Goal: Information Seeking & Learning: Understand process/instructions

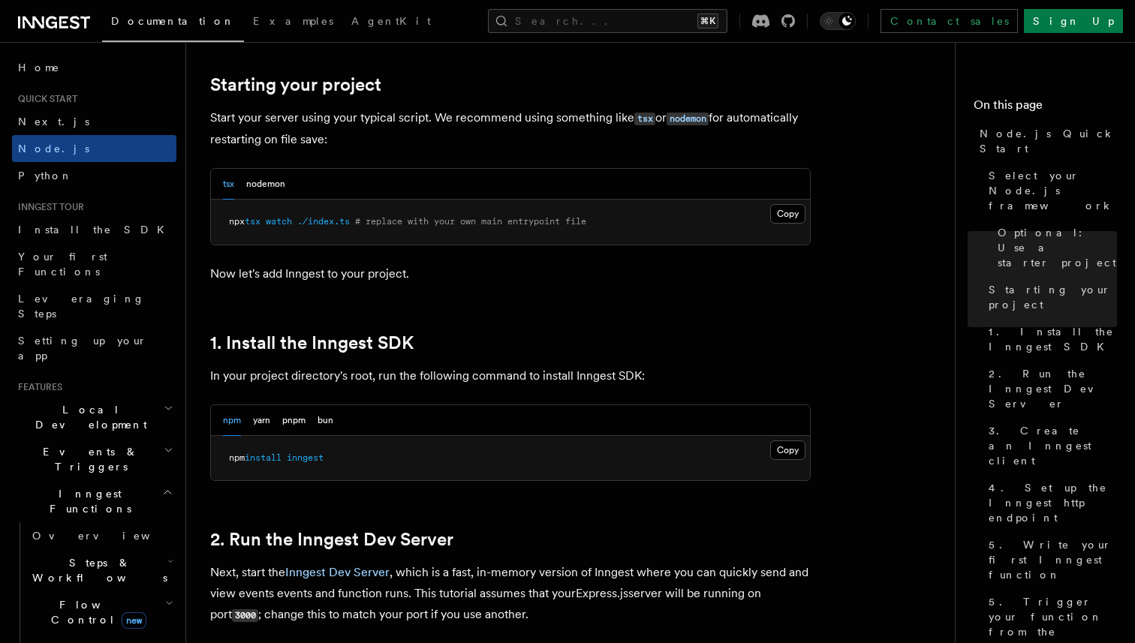
scroll to position [702, 0]
click at [256, 179] on button "nodemon" at bounding box center [265, 185] width 39 height 31
